Goal: Find specific page/section: Find specific page/section

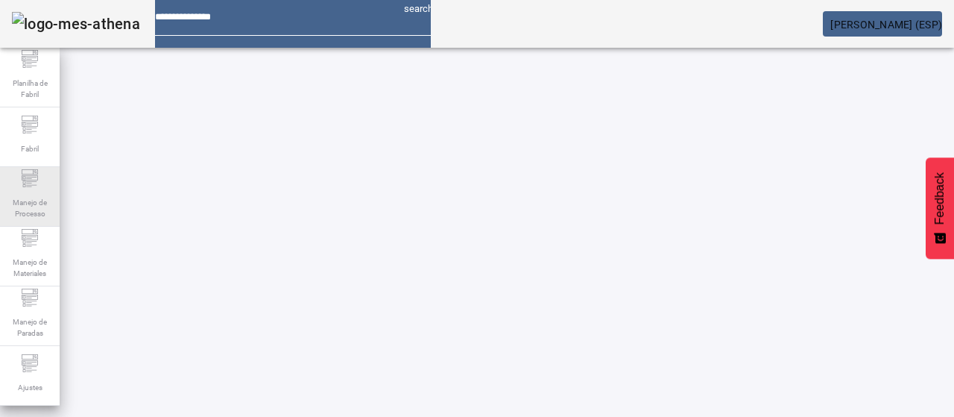
click at [33, 205] on span "Manejo de Processo" at bounding box center [29, 207] width 45 height 31
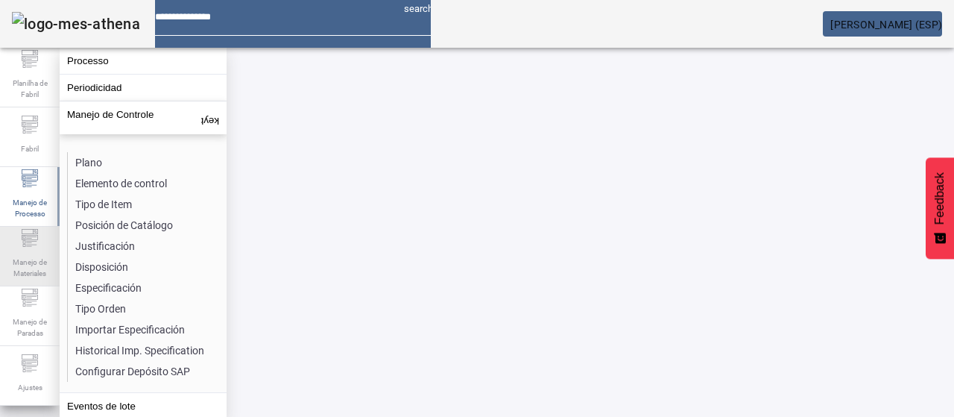
click at [19, 245] on div "Manejo de Materiales" at bounding box center [30, 257] width 60 height 60
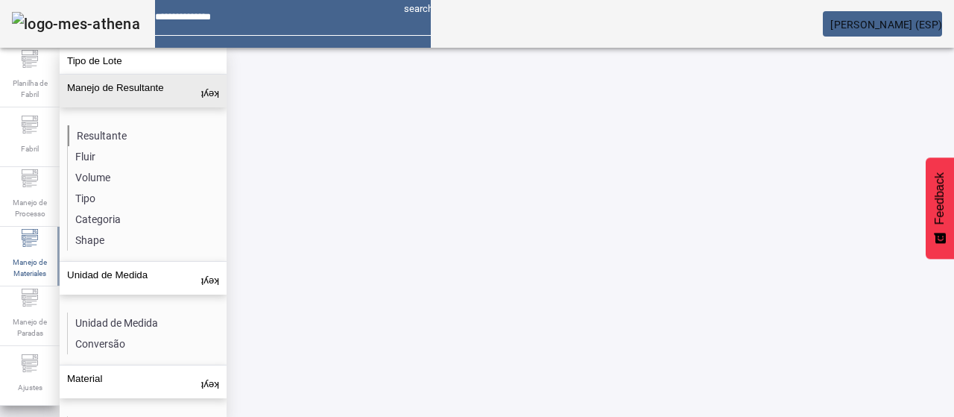
click at [116, 125] on li "Resultante" at bounding box center [147, 135] width 158 height 21
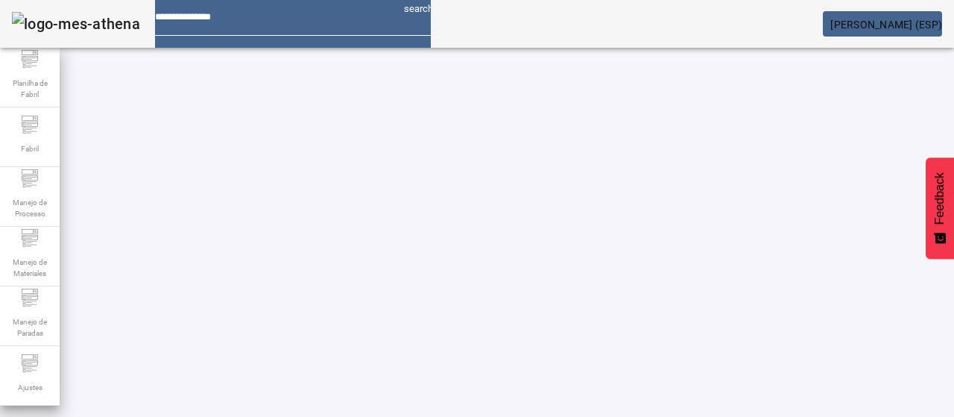
type input "******"
